Goal: Communication & Community: Answer question/provide support

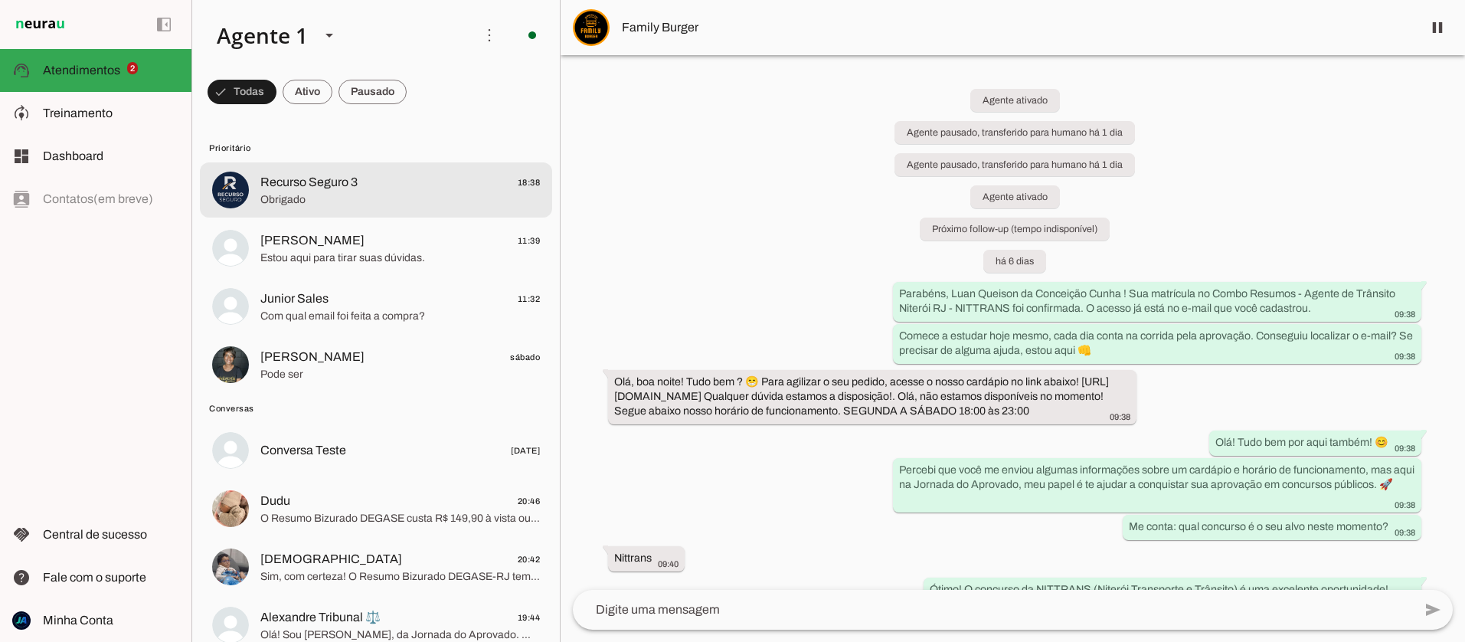
click at [356, 188] on span "Recurso Seguro 3" at bounding box center [308, 182] width 97 height 18
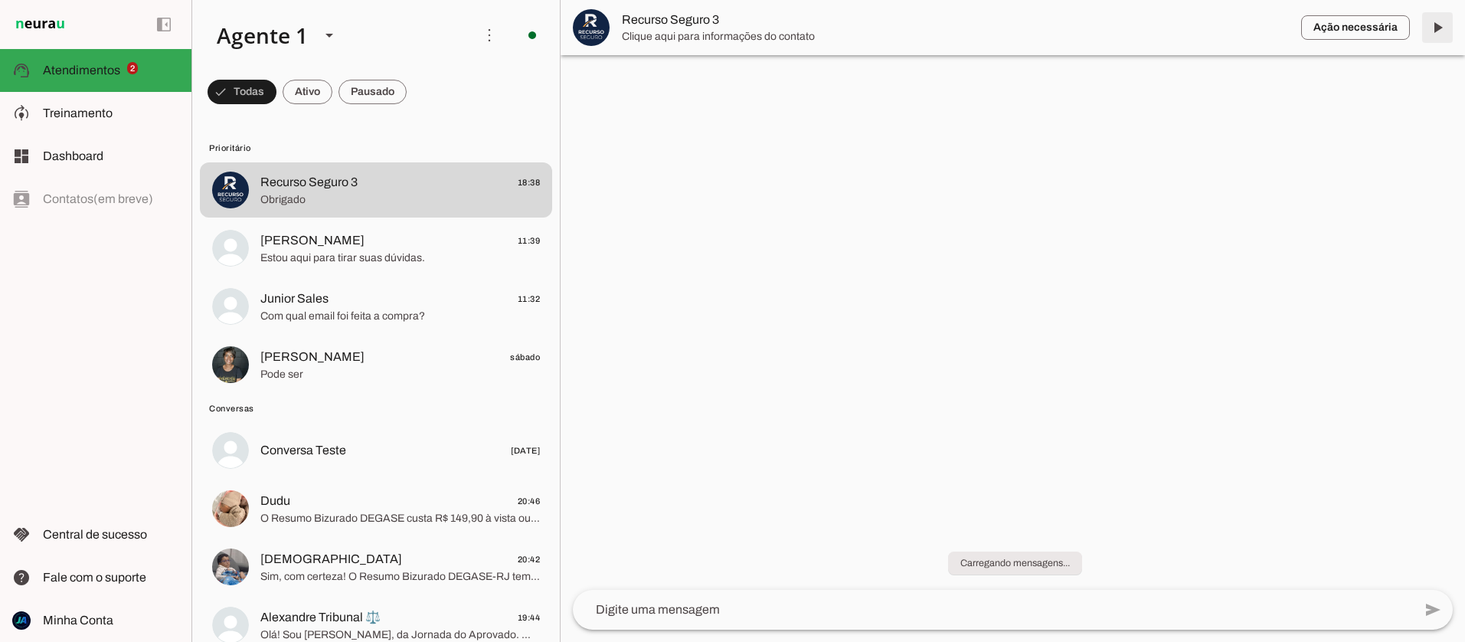
click at [1431, 29] on span at bounding box center [1437, 27] width 37 height 37
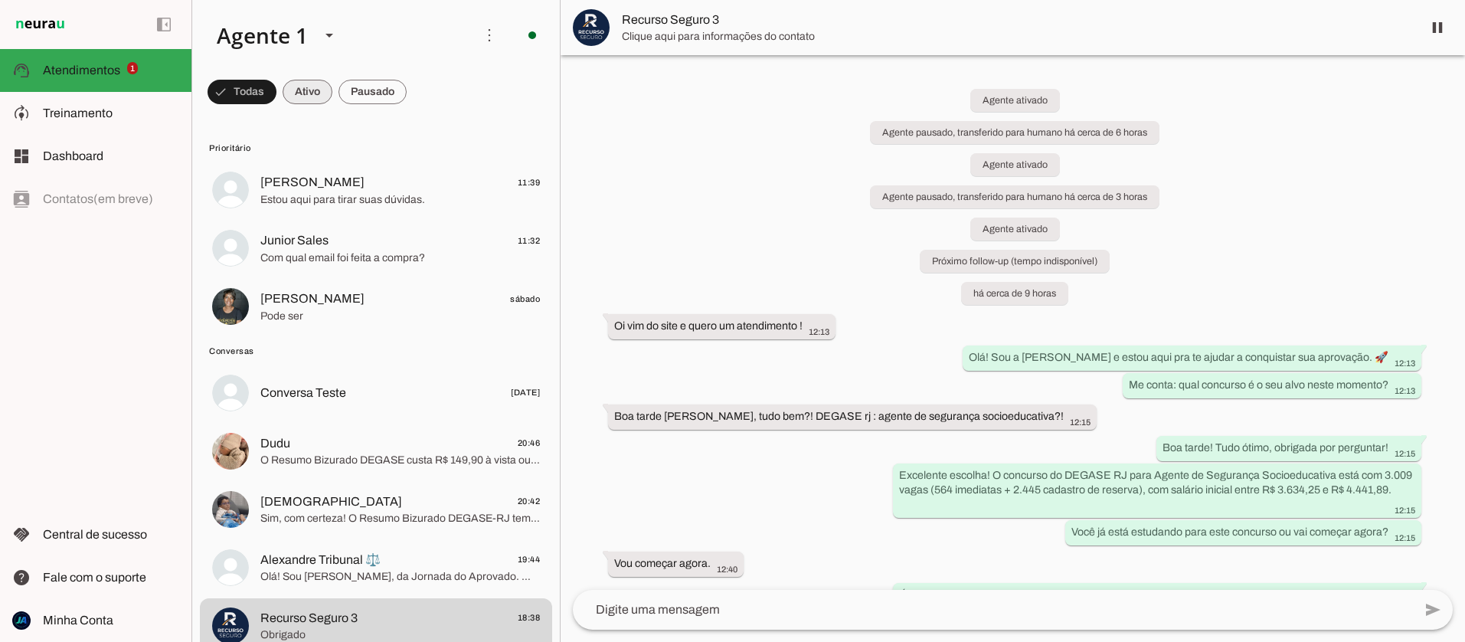
click at [276, 93] on span at bounding box center [242, 92] width 69 height 37
